Goal: Register for event/course

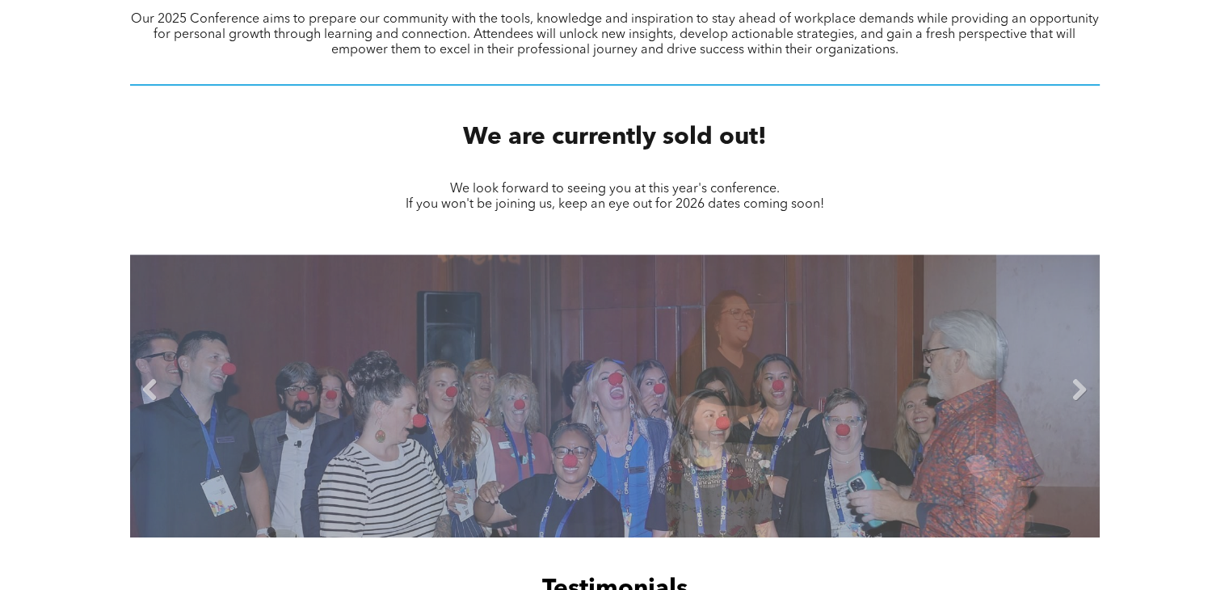
scroll to position [672, 0]
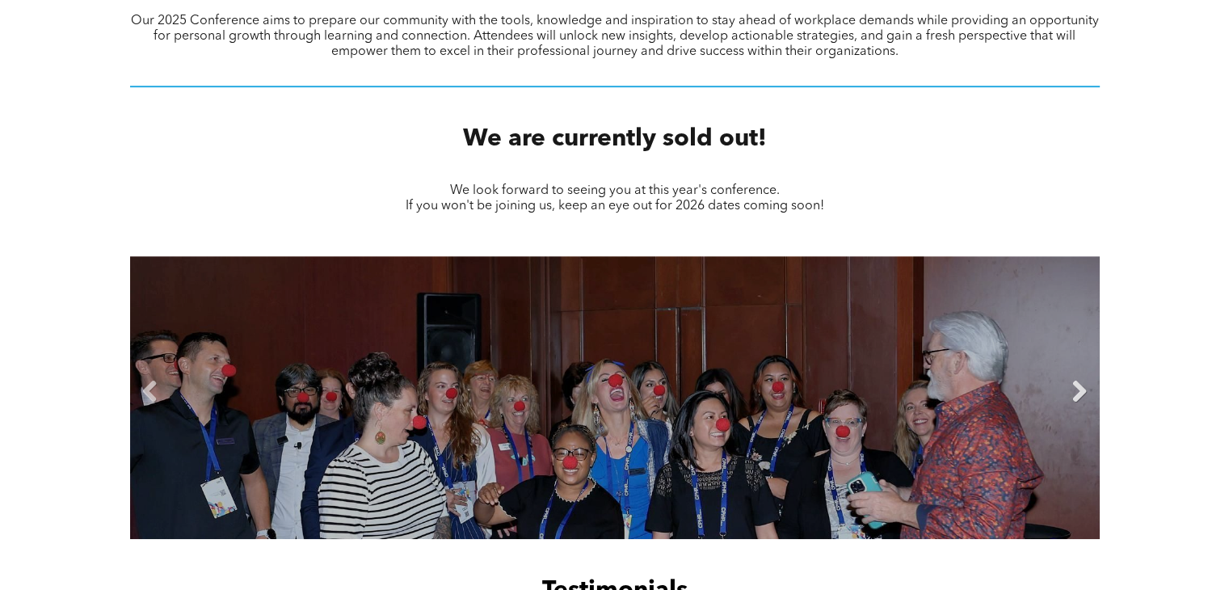
click at [1080, 390] on link "Next" at bounding box center [1080, 392] width 24 height 24
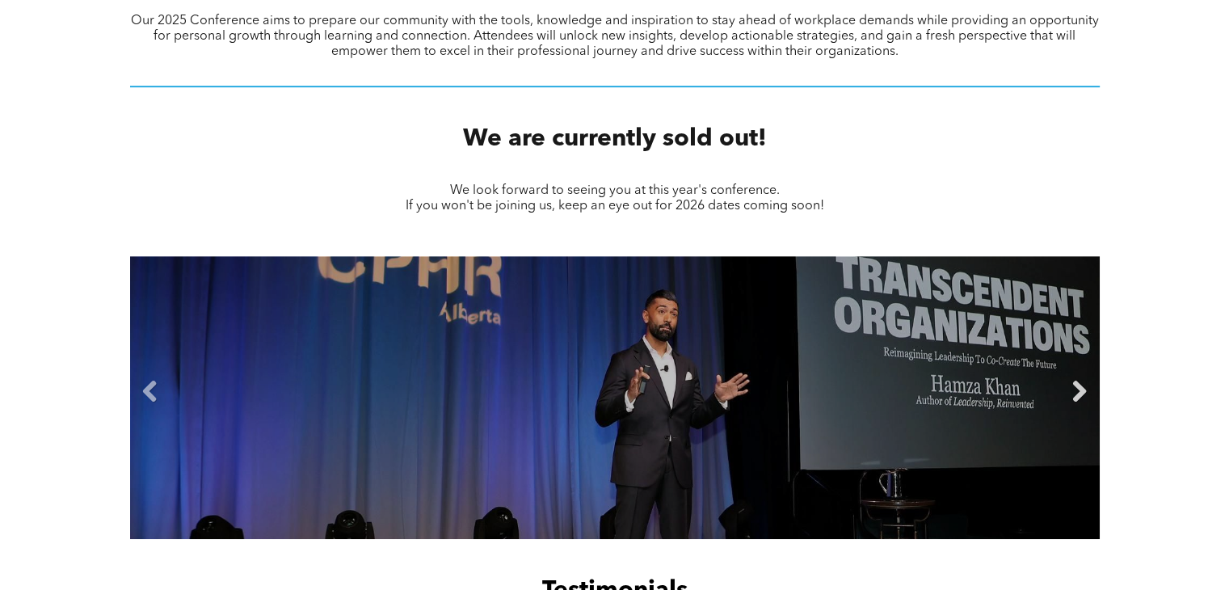
click at [1080, 390] on link "Next" at bounding box center [1080, 392] width 24 height 24
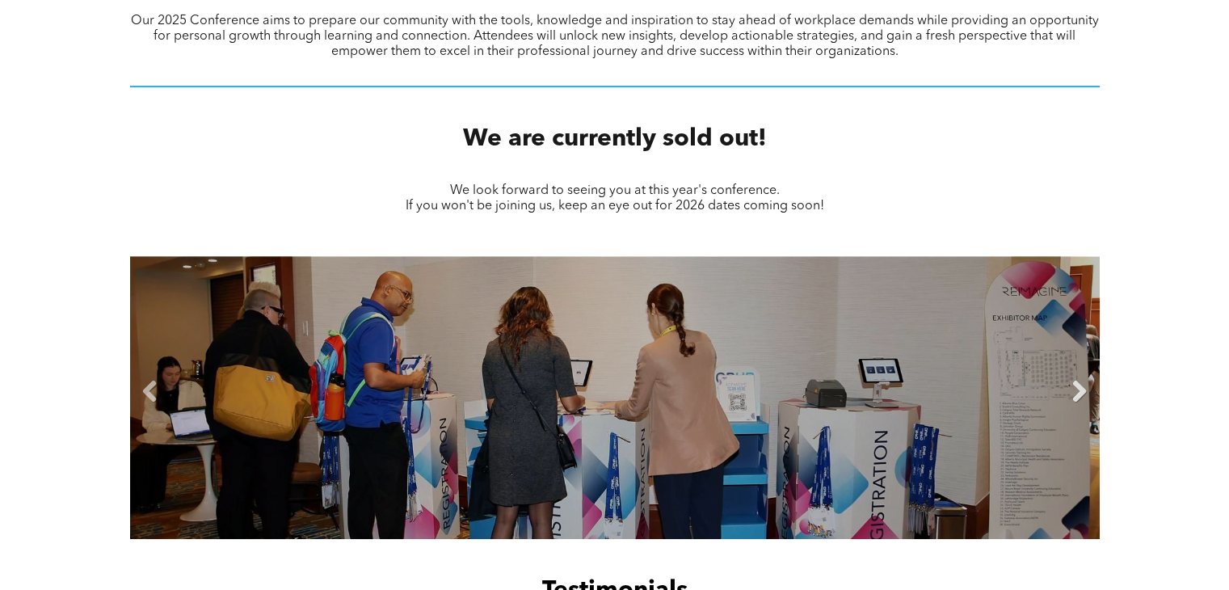
click at [1080, 390] on link "Next" at bounding box center [1080, 392] width 24 height 24
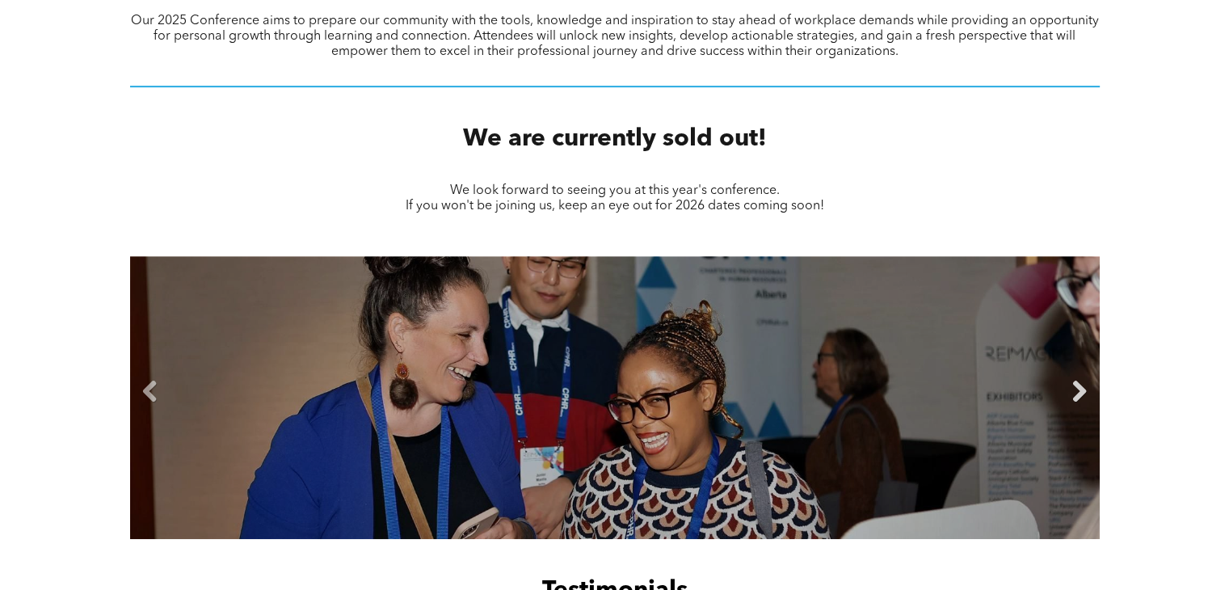
click at [1080, 390] on link "Next" at bounding box center [1080, 392] width 24 height 24
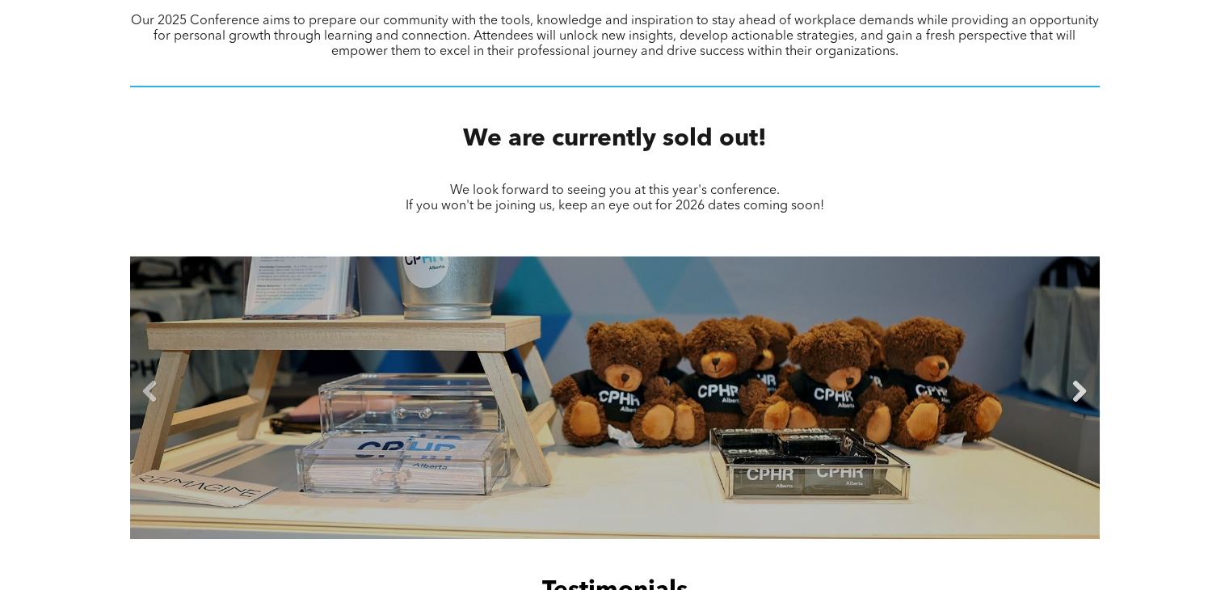
click at [1080, 390] on link "Next" at bounding box center [1080, 392] width 24 height 24
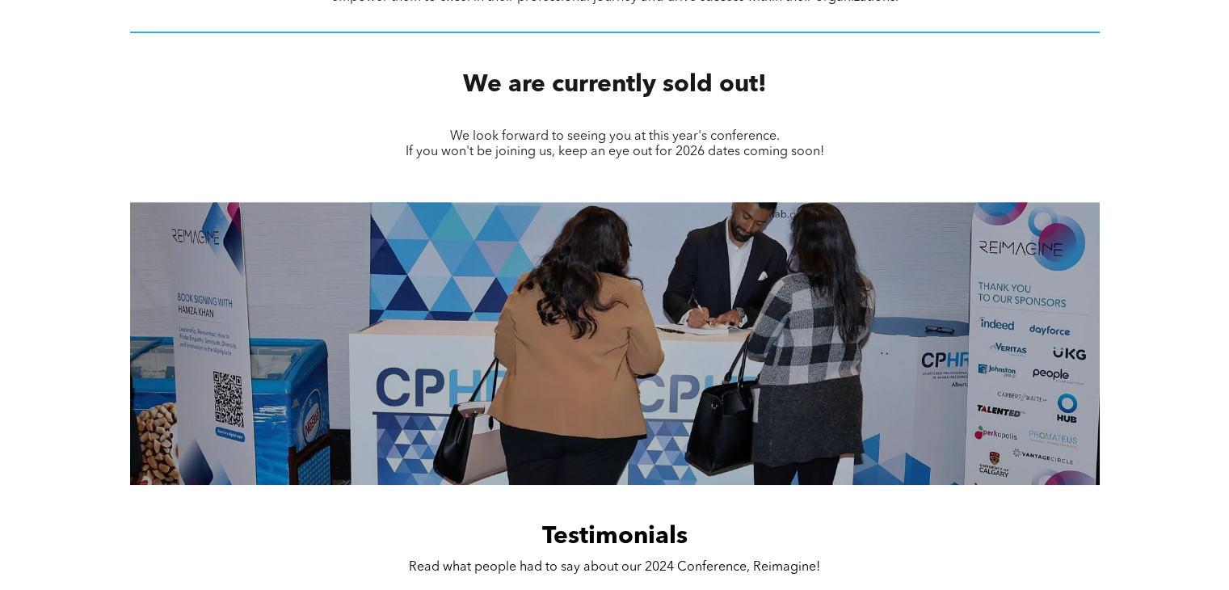
scroll to position [753, 0]
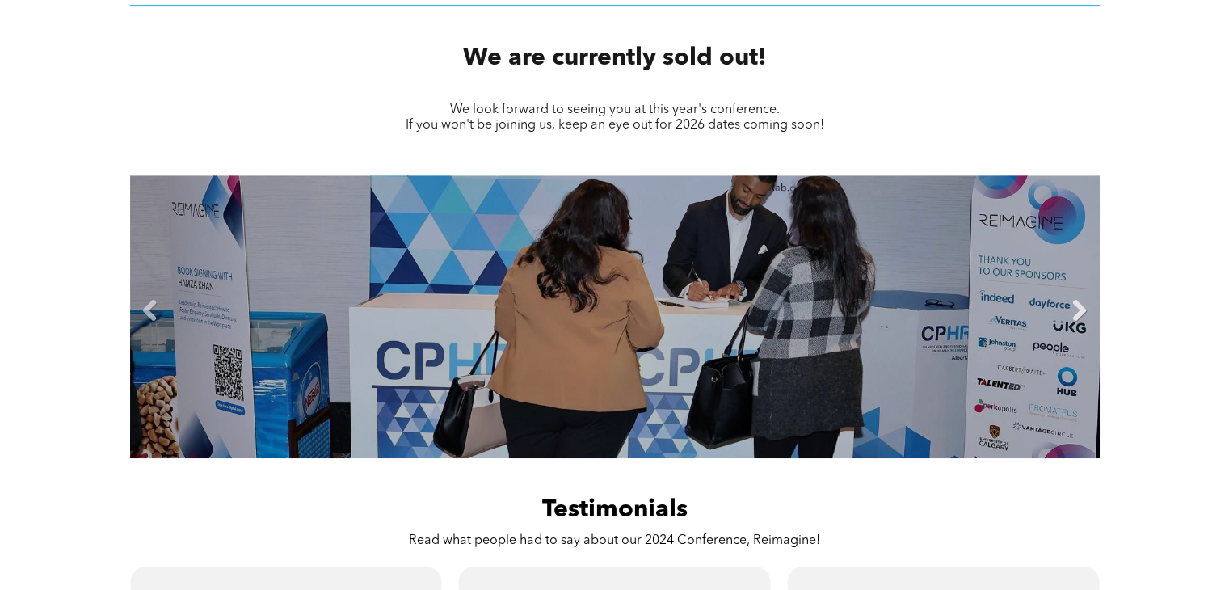
click at [1080, 314] on link "Next" at bounding box center [1080, 311] width 24 height 24
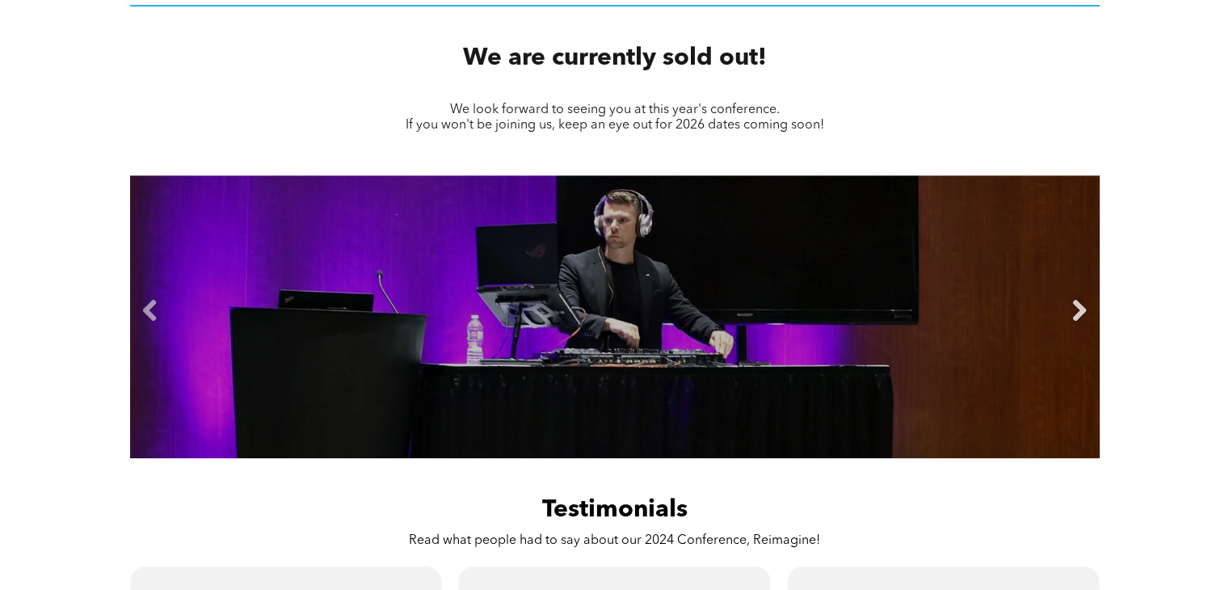
click at [1080, 314] on link "Next" at bounding box center [1080, 311] width 24 height 24
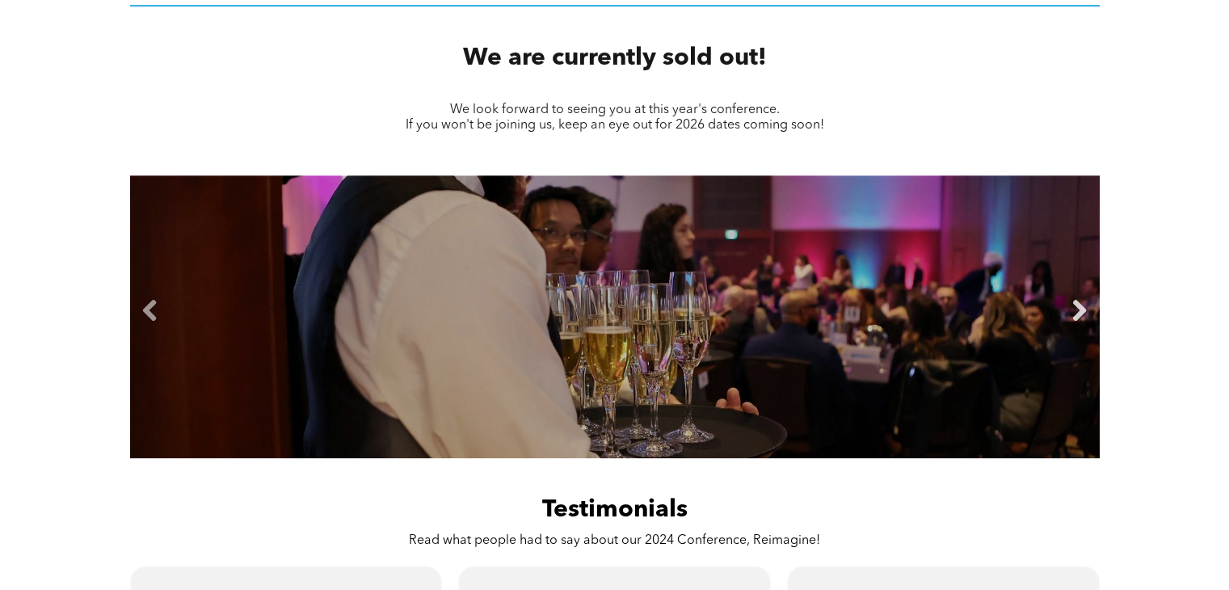
click at [1080, 314] on link "Next" at bounding box center [1080, 311] width 24 height 24
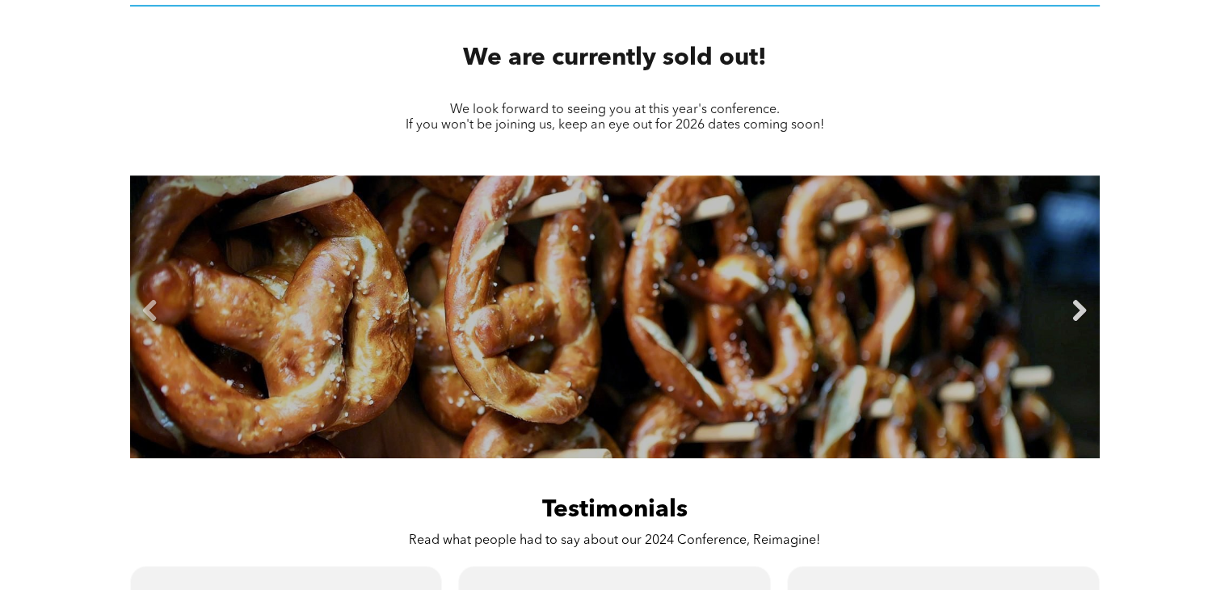
click at [1080, 314] on link "Next" at bounding box center [1080, 311] width 24 height 24
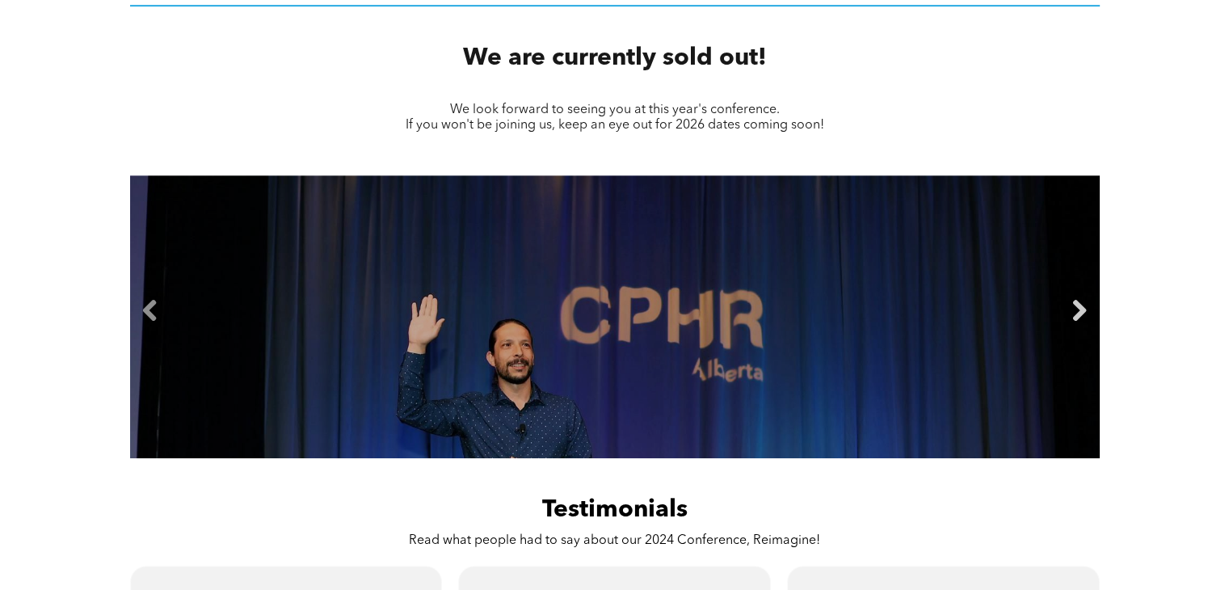
click at [1080, 314] on link "Next" at bounding box center [1080, 311] width 24 height 24
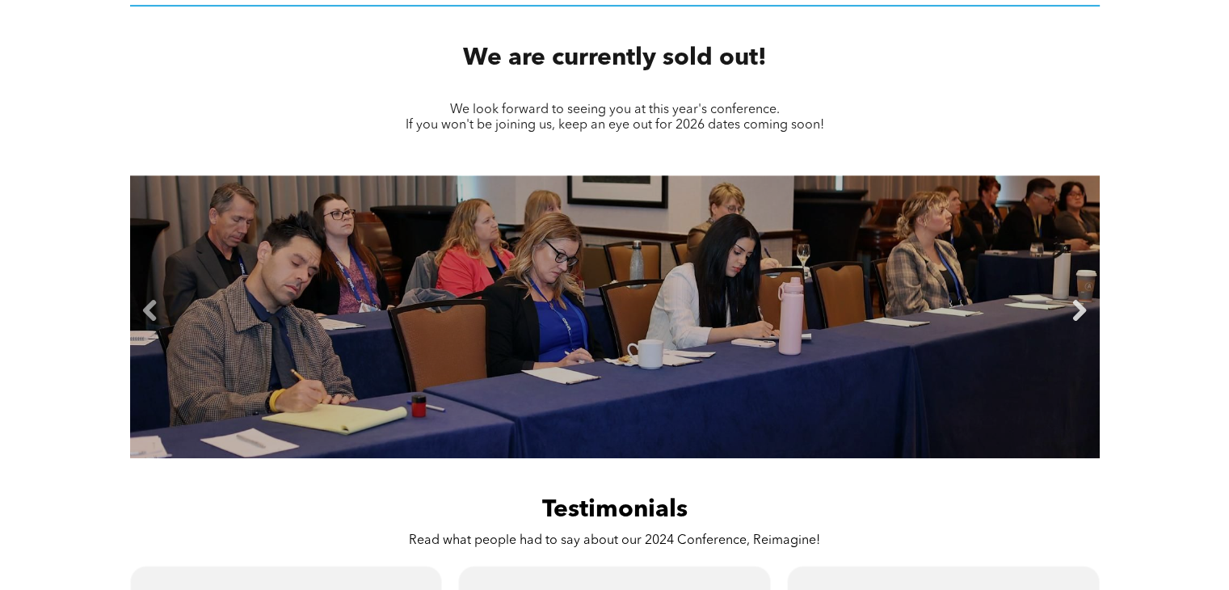
click at [1080, 314] on link "Next" at bounding box center [1080, 311] width 24 height 24
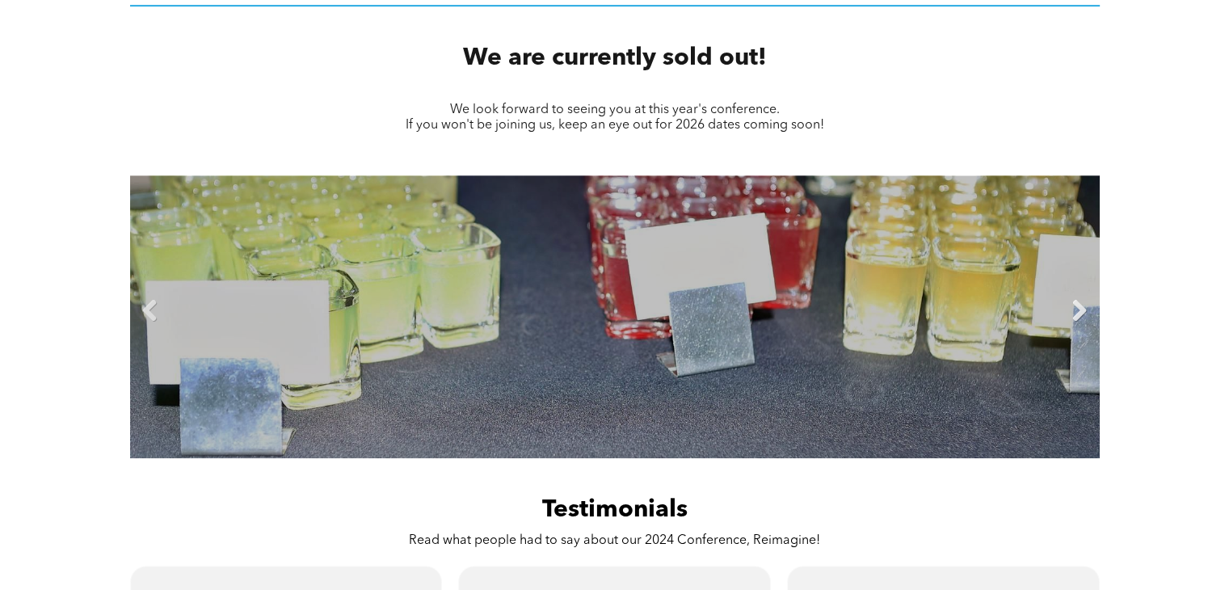
click at [1080, 314] on link "Next" at bounding box center [1080, 311] width 24 height 24
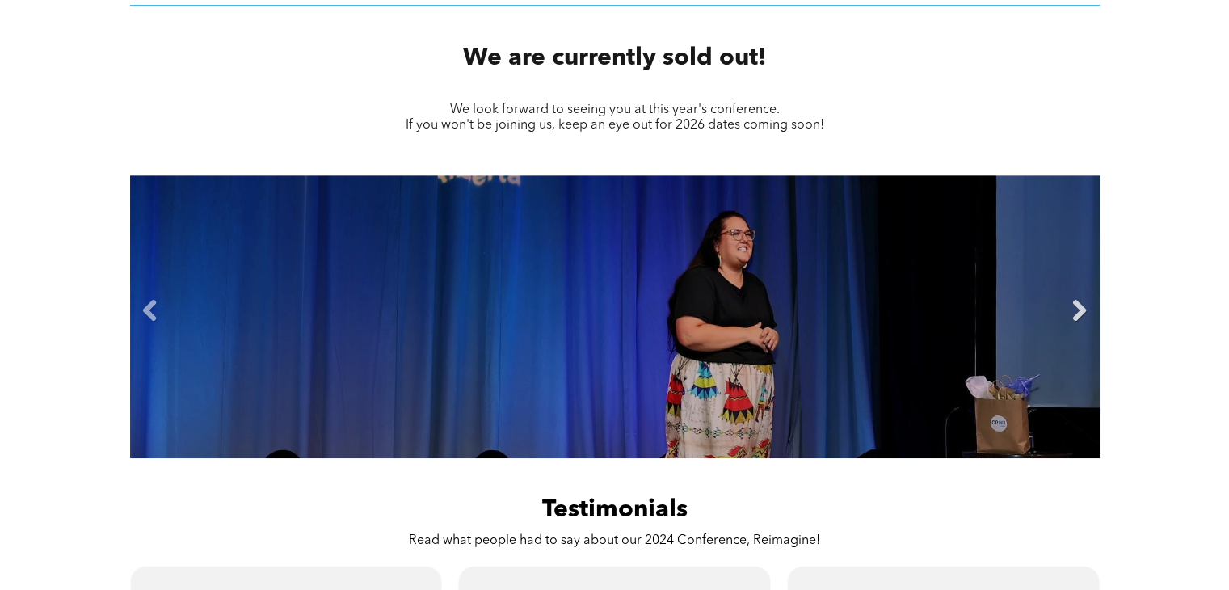
click at [1080, 314] on link "Next" at bounding box center [1080, 311] width 24 height 24
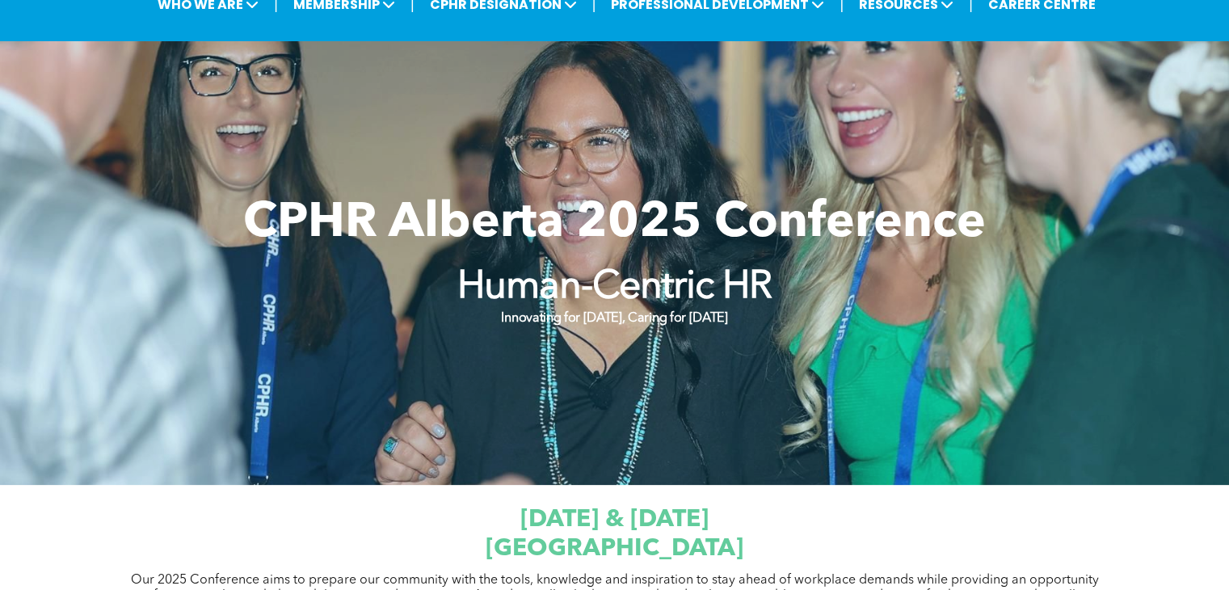
scroll to position [0, 0]
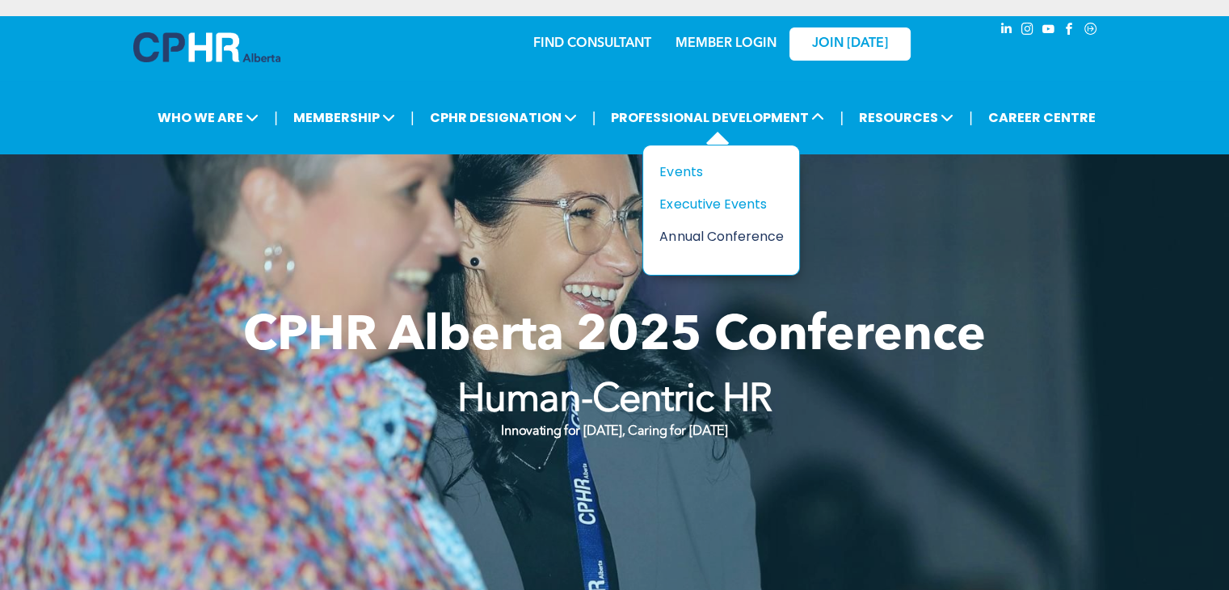
click at [705, 232] on div "Annual Conference" at bounding box center [715, 236] width 112 height 20
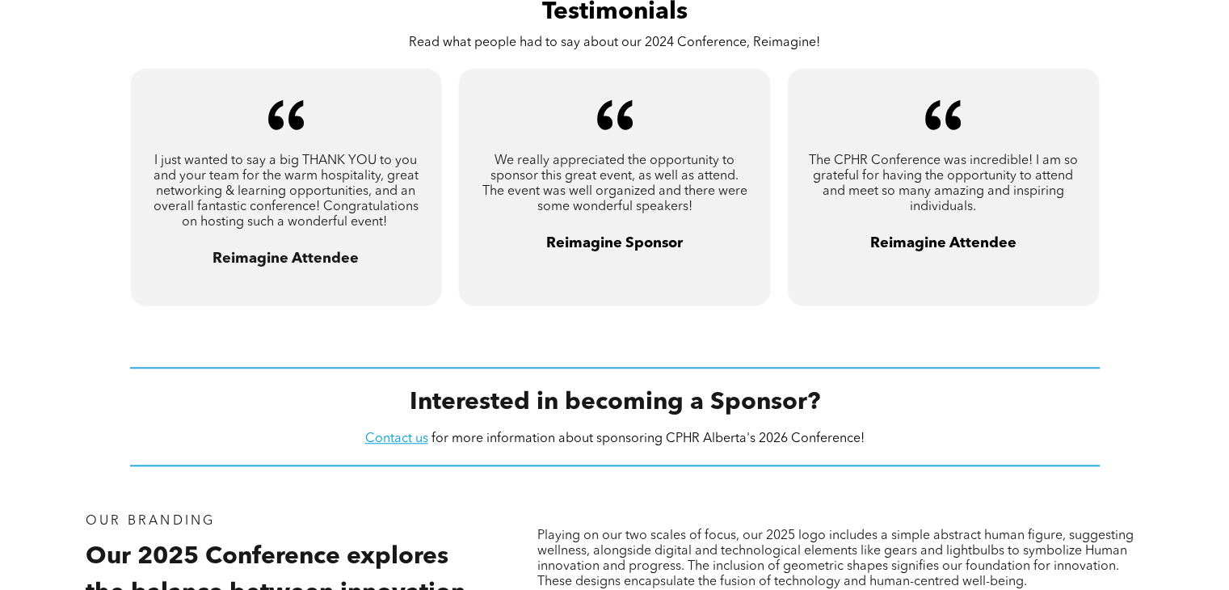
scroll to position [1475, 0]
